Goal: Information Seeking & Learning: Learn about a topic

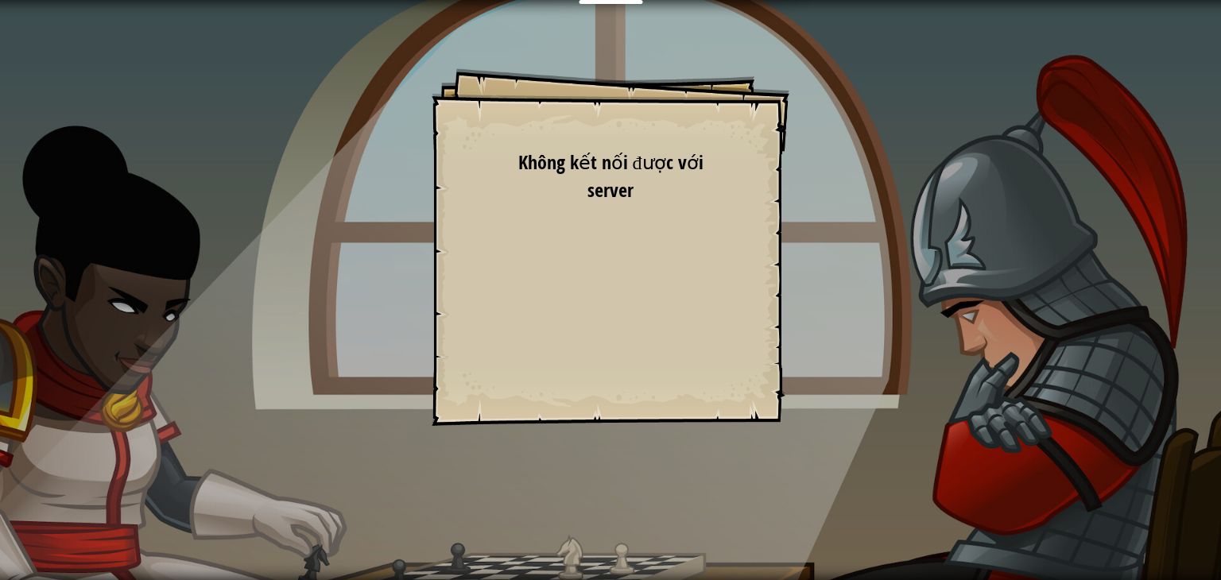
click at [722, 252] on div "Goals Start Level Không kết nối được với server Bạn cần mua gói dịch vụ để được…" at bounding box center [610, 247] width 358 height 358
